Goal: Task Accomplishment & Management: Manage account settings

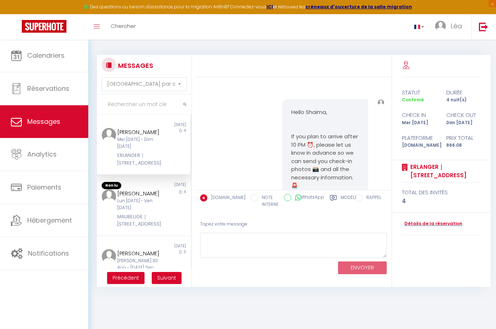
select select "message"
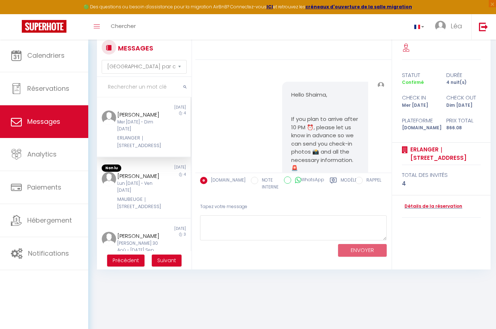
scroll to position [3043, 0]
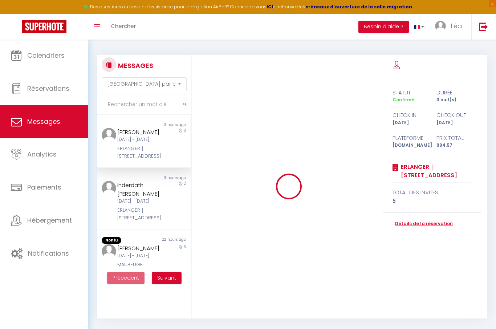
select select "message"
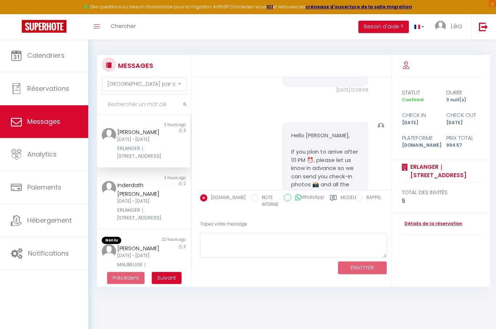
scroll to position [646, 0]
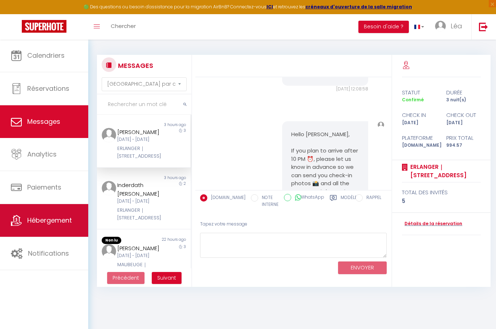
click at [72, 229] on link "Hébergement" at bounding box center [44, 220] width 88 height 33
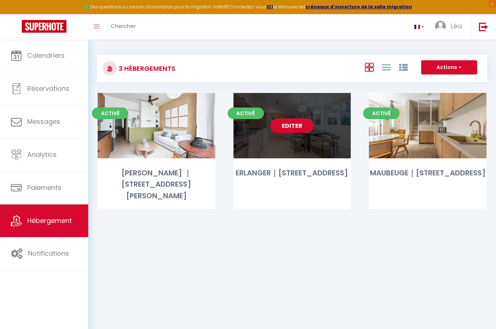
click at [282, 130] on link "Editer" at bounding box center [292, 125] width 44 height 15
select select "3"
select select "2"
select select "1"
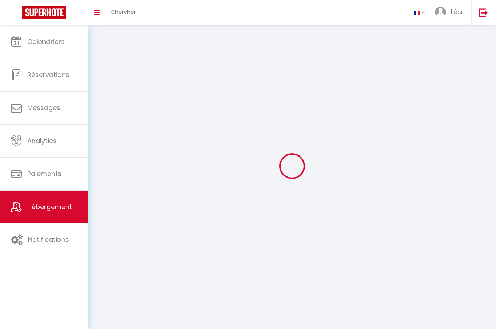
select select
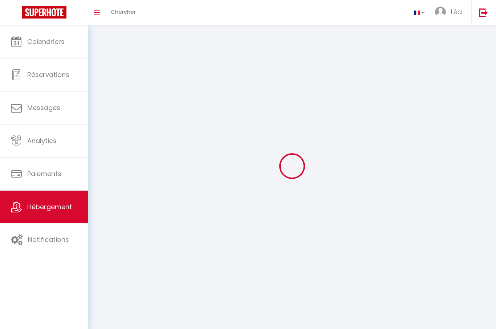
select select
checkbox input "false"
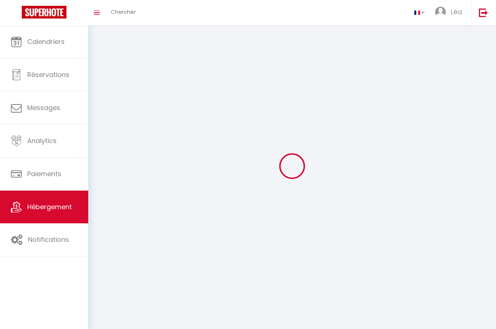
select select
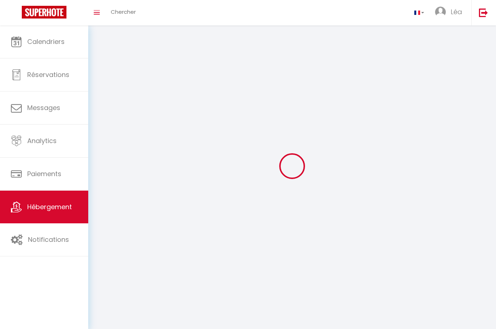
select select
checkbox input "false"
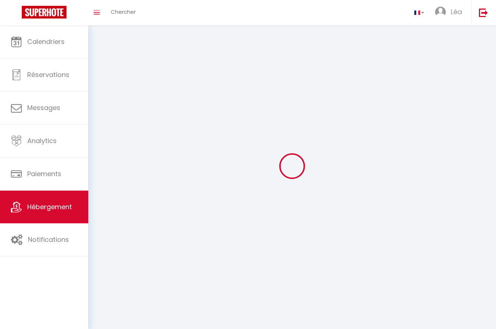
checkbox input "false"
select select
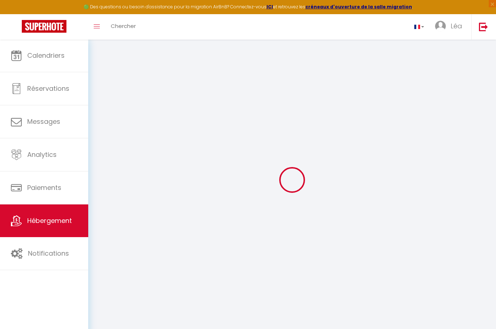
select select
checkbox input "false"
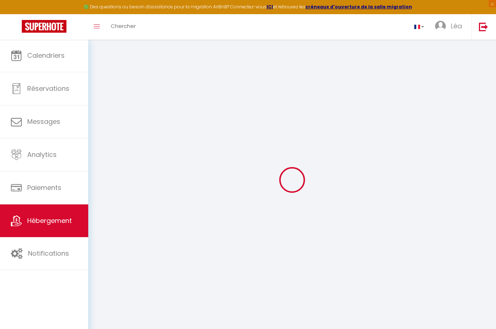
select select "16:00"
select select
select select "11:00"
select select "30"
select select "120"
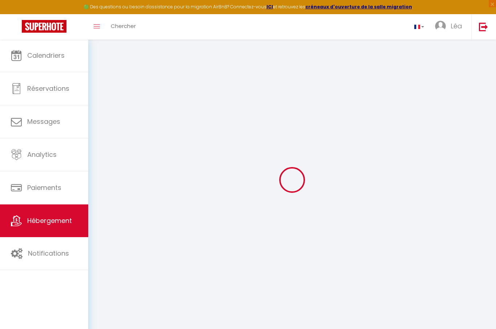
select select "18:00"
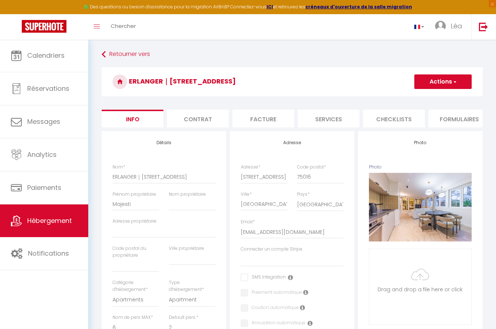
select select
checkbox input "false"
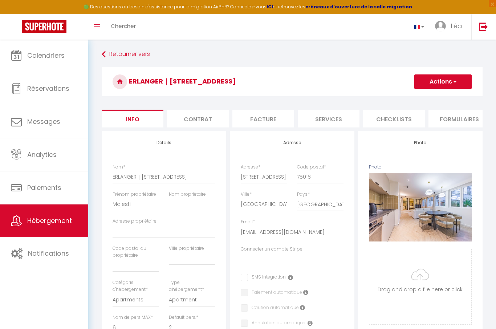
checkbox input "false"
click at [208, 121] on li "Contrat" at bounding box center [198, 119] width 62 height 18
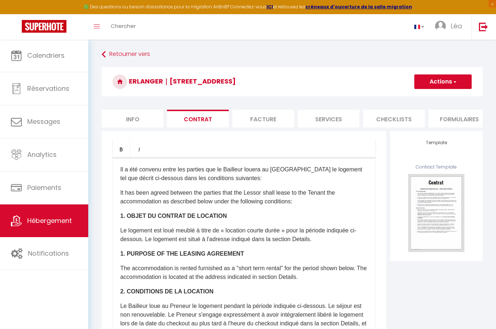
click at [250, 118] on li "Facture" at bounding box center [263, 119] width 62 height 18
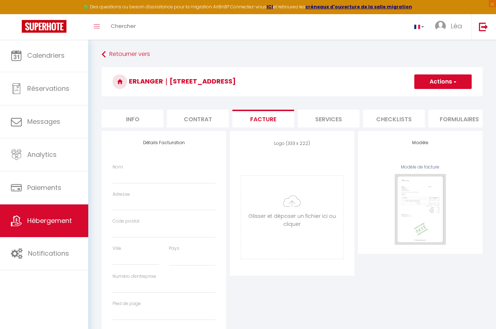
select select
click at [316, 119] on li "Services" at bounding box center [329, 119] width 62 height 18
select select
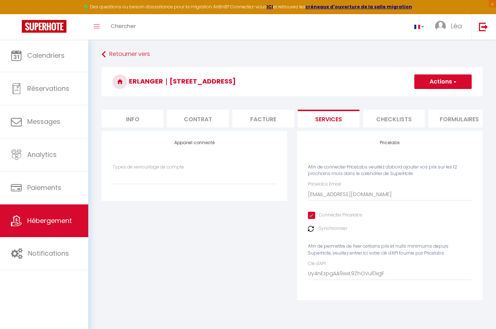
click at [388, 121] on li "Checklists" at bounding box center [394, 119] width 62 height 18
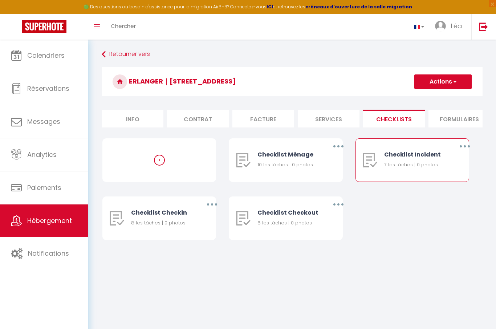
click at [410, 154] on div "Checklist Incident" at bounding box center [414, 154] width 61 height 9
click at [394, 172] on div "Checklist Incident 7 les tâches | 0 photos" at bounding box center [414, 160] width 61 height 43
click at [460, 118] on li "Formulaires" at bounding box center [459, 119] width 62 height 18
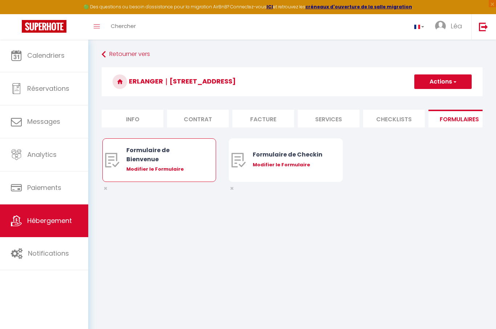
click at [187, 154] on div "Formulaire de Bienvenue" at bounding box center [163, 155] width 75 height 18
click at [178, 157] on div "Formulaire de Bienvenue" at bounding box center [163, 155] width 75 height 18
click at [111, 161] on img at bounding box center [112, 160] width 15 height 15
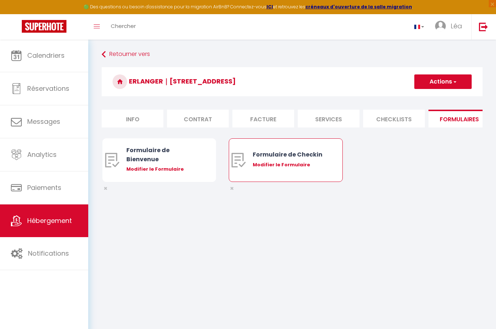
click at [293, 155] on div "Formulaire de Checkin" at bounding box center [290, 154] width 75 height 9
click at [296, 165] on div "Modifier le Formulaire" at bounding box center [290, 164] width 75 height 7
type input "Formulaire de Checkin"
type input "Afin de confirmer votre arrivée et recevoir la procédure d'accès à l'appartemen…"
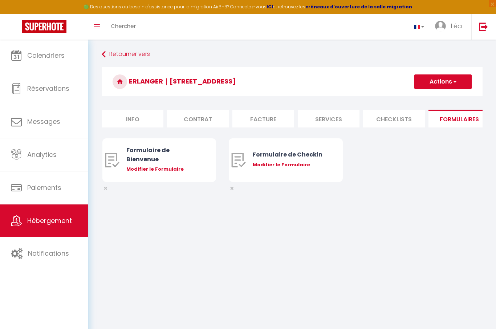
select select "[object Object]"
radio input "true"
type input "[URL][DOMAIN_NAME]"
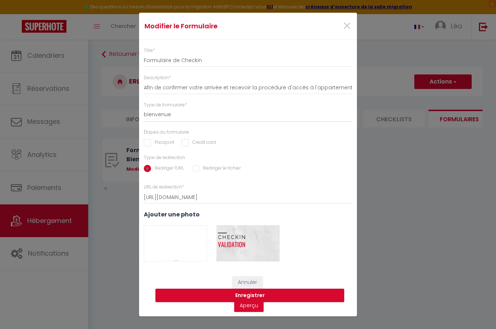
click at [394, 170] on div "Modifier le Formulaire × Titre * Formulaire de Checkin Description * Afin de co…" at bounding box center [248, 164] width 496 height 329
click at [347, 29] on span "×" at bounding box center [346, 26] width 9 height 22
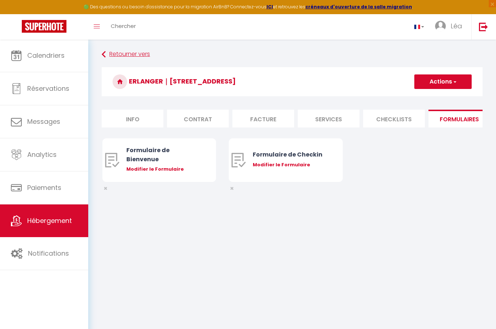
click at [126, 53] on link "Retourner vers" at bounding box center [292, 54] width 381 height 13
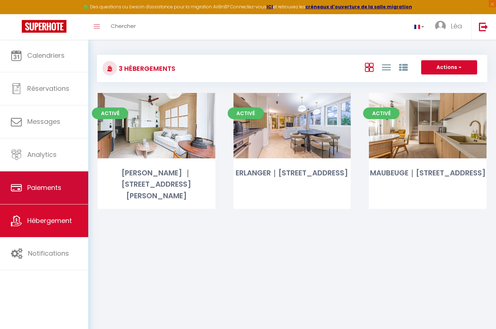
click at [52, 178] on link "Paiements" at bounding box center [44, 187] width 88 height 33
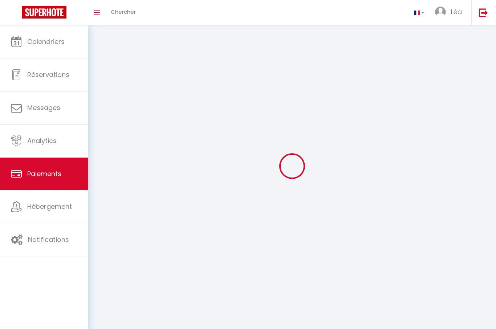
select select "2"
select select "0"
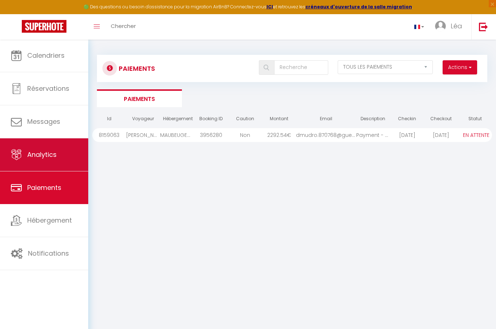
click at [51, 163] on link "Analytics" at bounding box center [44, 154] width 88 height 33
select select "2025"
select select "9"
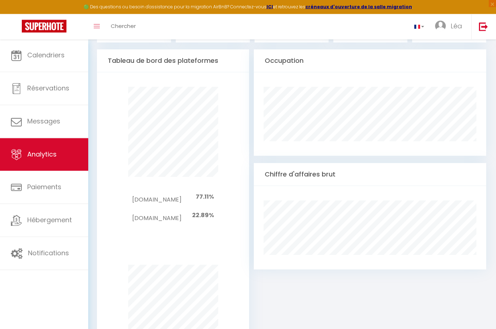
scroll to position [372, 0]
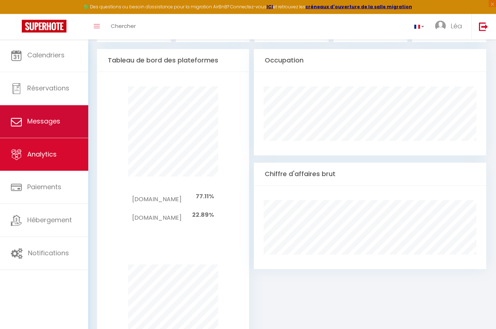
click at [56, 132] on link "Messages" at bounding box center [44, 121] width 88 height 33
select select "message"
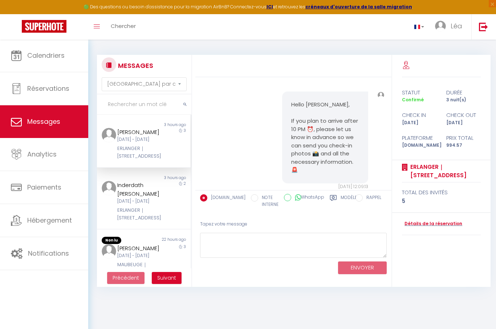
click at [155, 134] on div "[PERSON_NAME]" at bounding box center [139, 132] width 45 height 9
click at [148, 204] on div "[DATE] - [DATE]" at bounding box center [139, 201] width 45 height 7
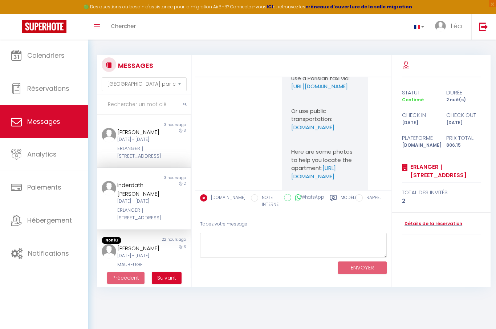
scroll to position [2901, 0]
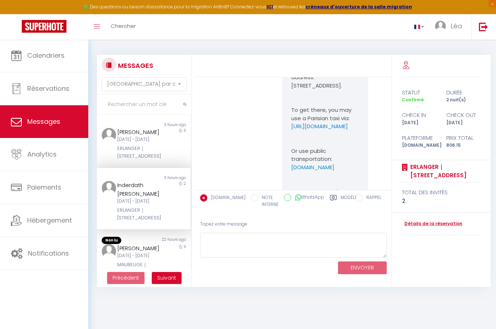
click at [313, 204] on link "[URL][DOMAIN_NAME]" at bounding box center [313, 212] width 45 height 16
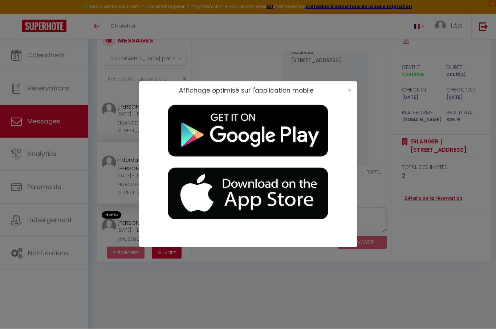
scroll to position [0, 0]
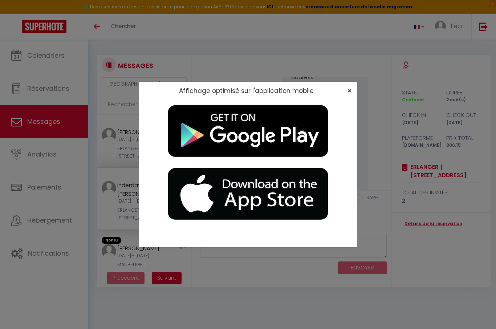
click at [351, 91] on span "×" at bounding box center [349, 90] width 4 height 9
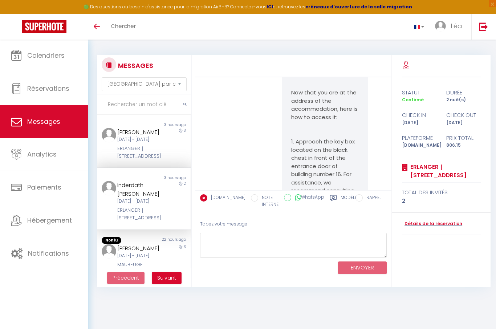
scroll to position [3074, 0]
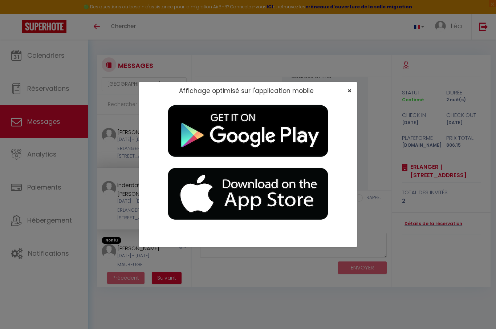
click at [350, 90] on span "×" at bounding box center [349, 90] width 4 height 9
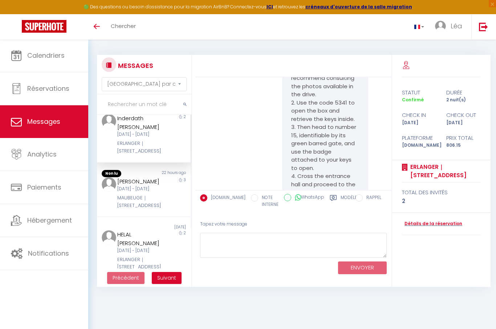
scroll to position [98, 0]
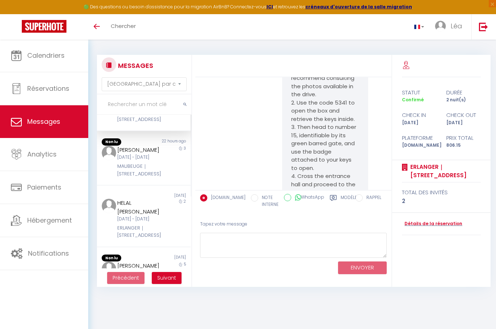
click at [134, 154] on div "[PERSON_NAME]" at bounding box center [139, 150] width 45 height 9
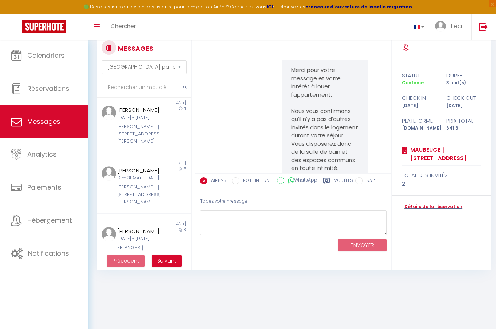
scroll to position [302, 0]
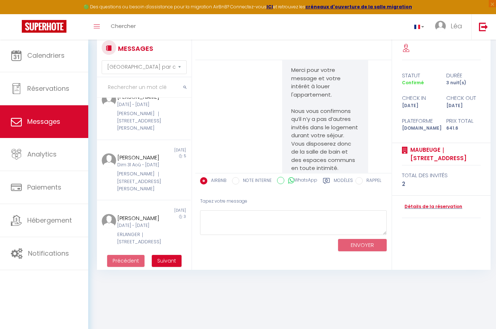
click at [134, 132] on div "[PERSON_NAME] ｜[STREET_ADDRESS][PERSON_NAME]" at bounding box center [139, 121] width 45 height 22
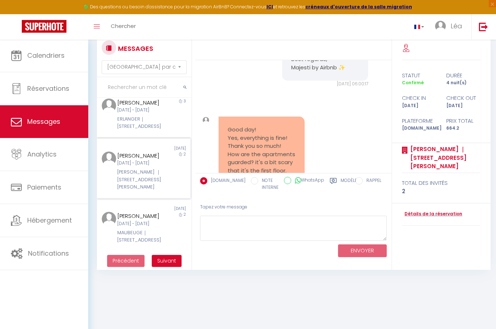
scroll to position [473, 0]
click at [149, 160] on div "[DATE] - [DATE]" at bounding box center [139, 163] width 45 height 7
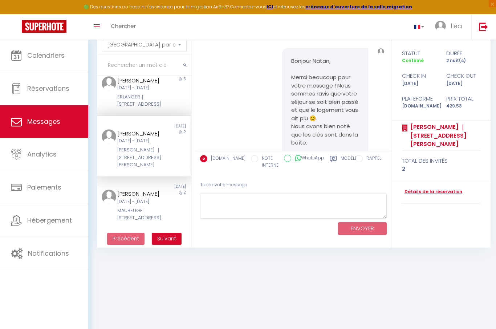
scroll to position [449, 0]
click at [164, 240] on span "Suivant" at bounding box center [166, 238] width 19 height 7
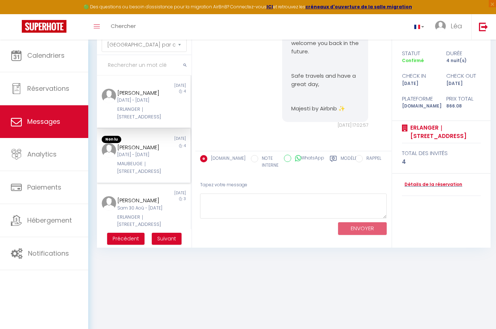
click at [167, 175] on div "Maroje Mrduljas [DATE] - [DATE] MAUBEUGE｜[STREET_ADDRESS]" at bounding box center [140, 159] width 55 height 32
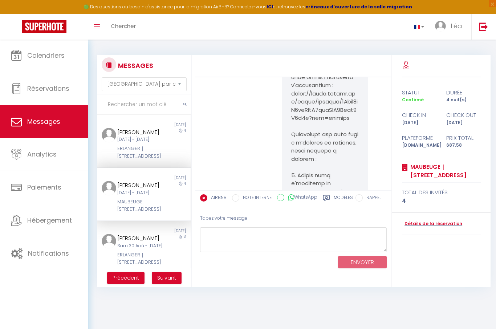
scroll to position [1144, 0]
click at [135, 160] on div "ERLANGER｜[STREET_ADDRESS]" at bounding box center [139, 152] width 45 height 15
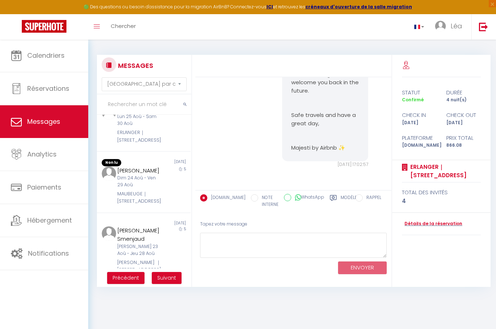
scroll to position [364, 0]
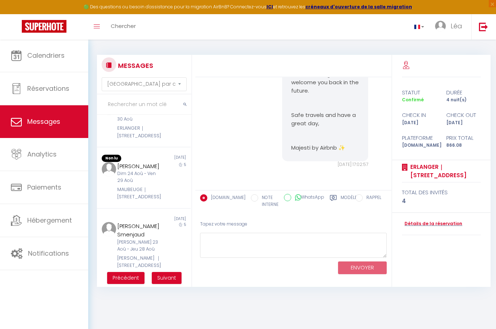
click at [144, 123] on div "Lun 25 Aoû - Sam 30 Aoû" at bounding box center [139, 116] width 45 height 14
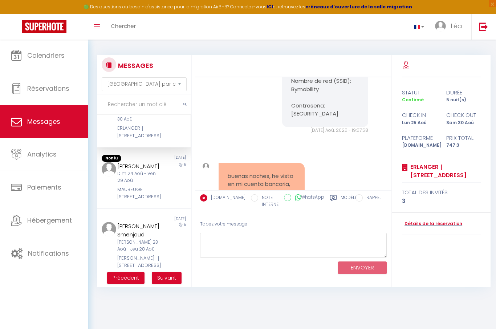
scroll to position [4096, 0]
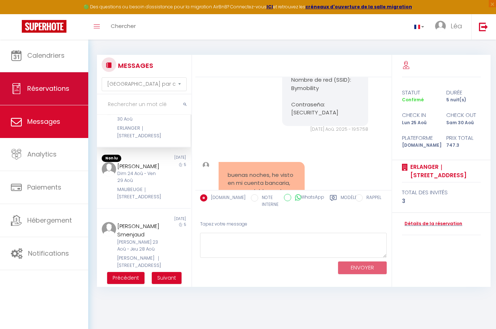
click at [40, 94] on link "Réservations" at bounding box center [44, 88] width 88 height 33
select select "not_cancelled"
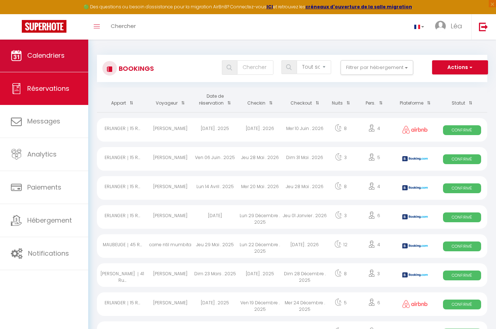
click at [47, 66] on link "Calendriers" at bounding box center [44, 55] width 88 height 33
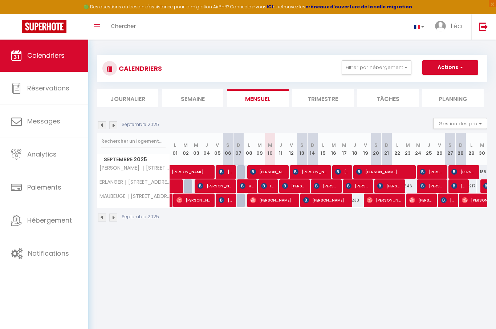
click at [114, 126] on img at bounding box center [113, 125] width 8 height 8
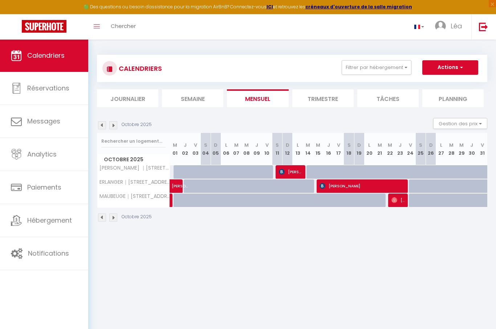
click at [115, 126] on img at bounding box center [113, 125] width 8 height 8
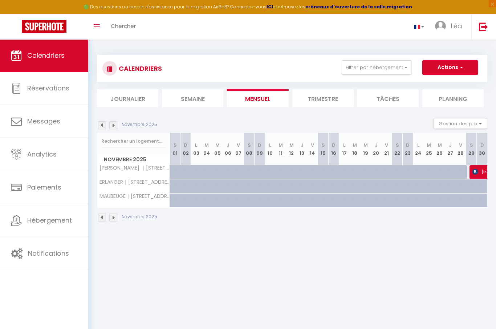
click at [115, 125] on img at bounding box center [113, 125] width 8 height 8
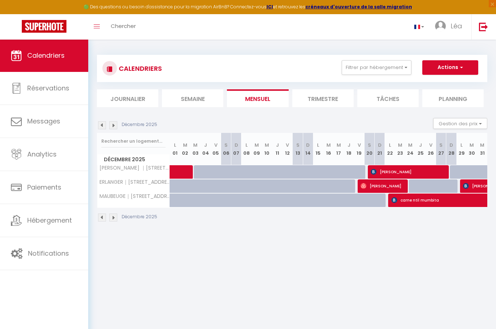
click at [111, 124] on img at bounding box center [113, 125] width 8 height 8
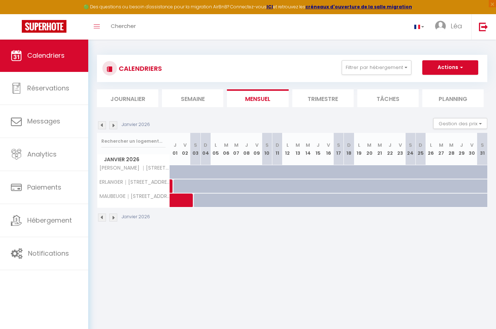
click at [111, 124] on img at bounding box center [113, 125] width 8 height 8
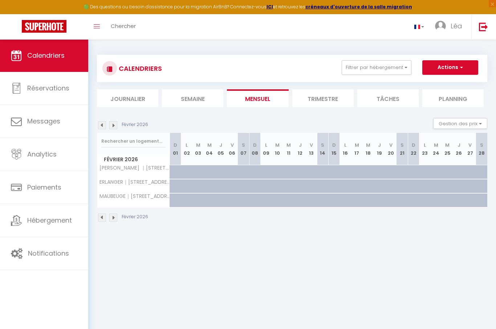
click at [114, 125] on html "🟢 Des questions ou besoin d'assistance pour la migration AirBnB? Connectez-vous…" at bounding box center [248, 164] width 496 height 329
click at [114, 125] on img at bounding box center [113, 125] width 8 height 8
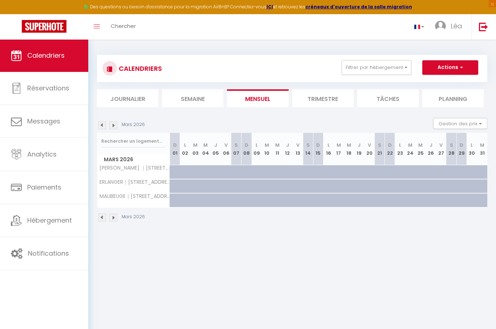
click at [114, 125] on img at bounding box center [113, 125] width 8 height 8
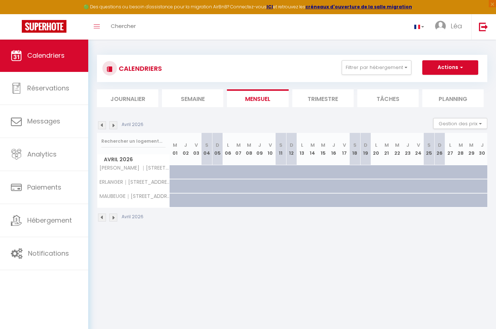
click at [114, 125] on img at bounding box center [113, 125] width 8 height 8
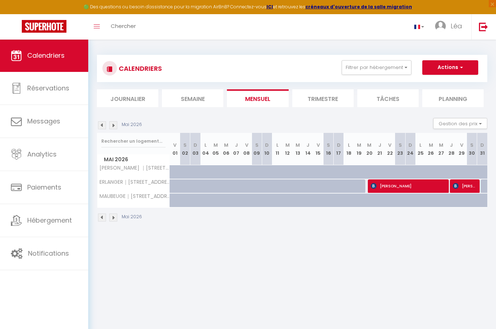
click at [114, 125] on html "🟢 Des questions ou besoin d'assistance pour la migration AirBnB? Connectez-vous…" at bounding box center [248, 164] width 496 height 329
click at [114, 125] on img at bounding box center [113, 125] width 8 height 8
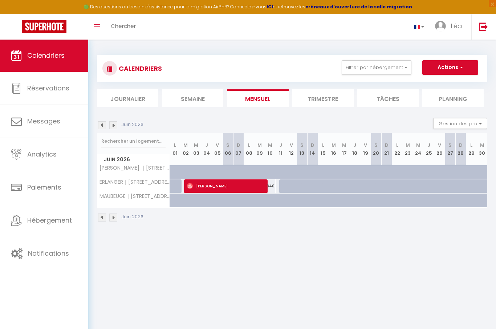
click at [113, 125] on img at bounding box center [113, 125] width 8 height 8
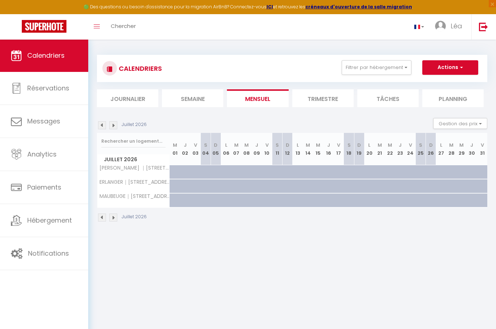
click at [113, 125] on img at bounding box center [113, 125] width 8 height 8
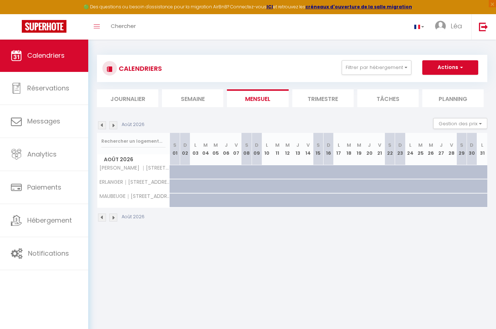
click at [104, 126] on img at bounding box center [102, 125] width 8 height 8
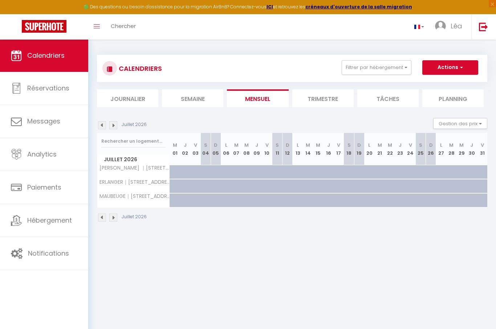
click at [104, 126] on img at bounding box center [102, 125] width 8 height 8
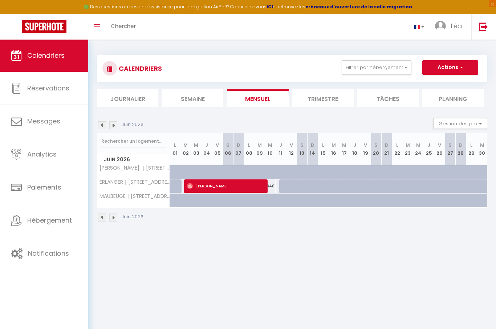
click at [104, 126] on img at bounding box center [102, 125] width 8 height 8
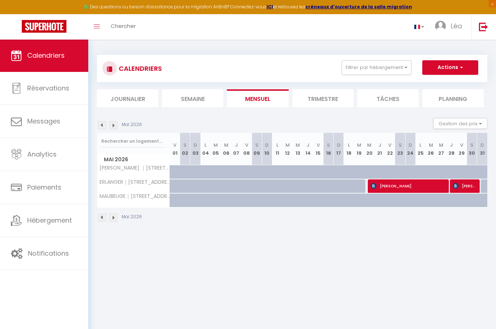
click at [104, 126] on img at bounding box center [102, 125] width 8 height 8
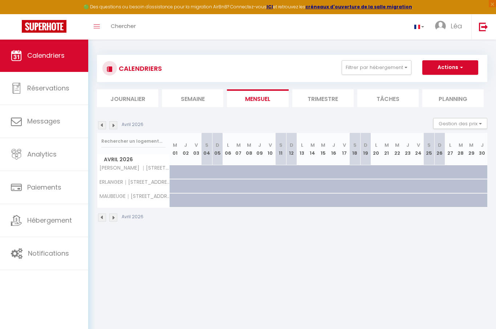
click at [104, 126] on img at bounding box center [102, 125] width 8 height 8
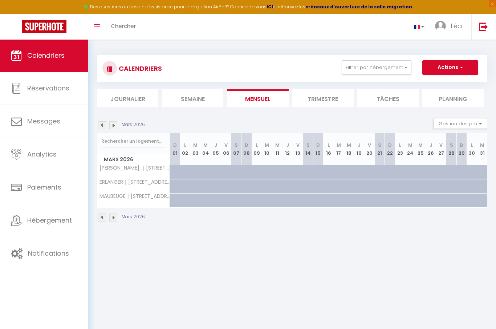
click at [104, 126] on img at bounding box center [102, 125] width 8 height 8
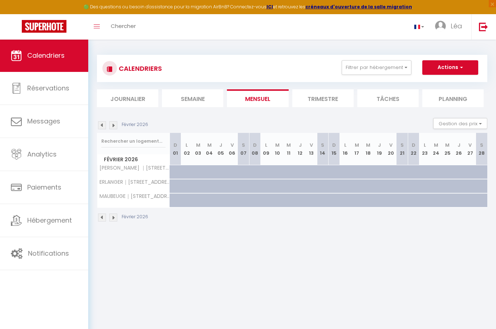
click at [104, 126] on img at bounding box center [102, 125] width 8 height 8
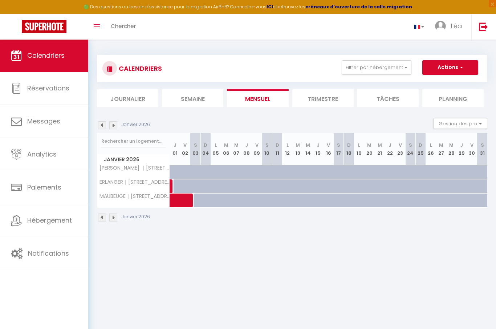
click at [104, 126] on img at bounding box center [102, 125] width 8 height 8
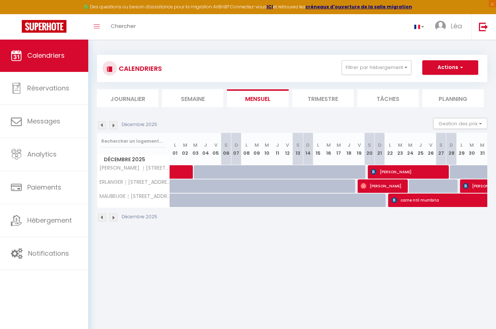
click at [104, 126] on img at bounding box center [102, 125] width 8 height 8
